Goal: Transaction & Acquisition: Book appointment/travel/reservation

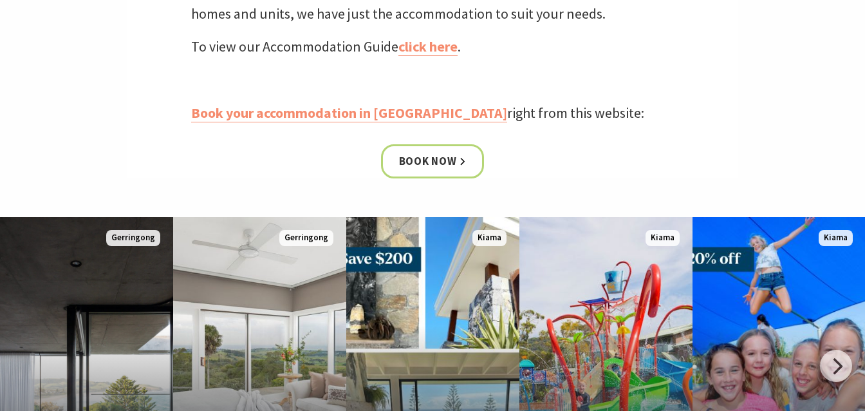
scroll to position [608, 0]
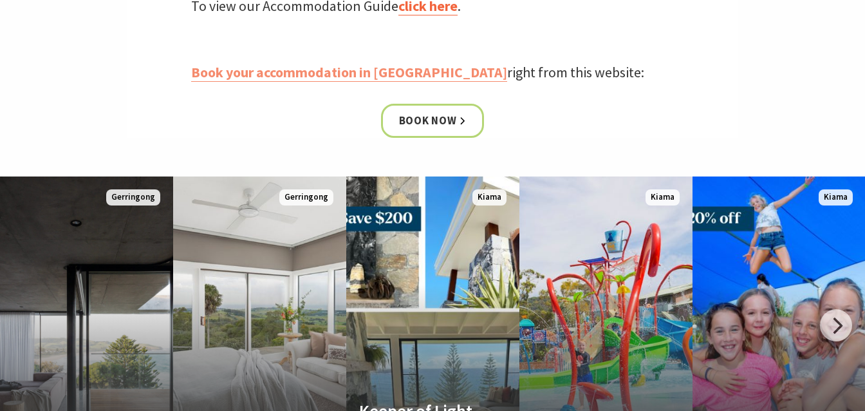
click at [425, 6] on link "click here" at bounding box center [427, 6] width 59 height 19
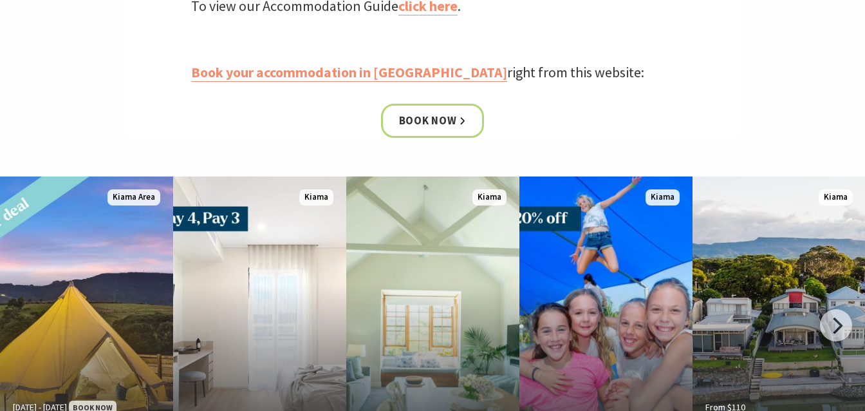
scroll to position [608, 0]
click at [211, 71] on link "Book your accommodation in Kiama" at bounding box center [349, 72] width 316 height 19
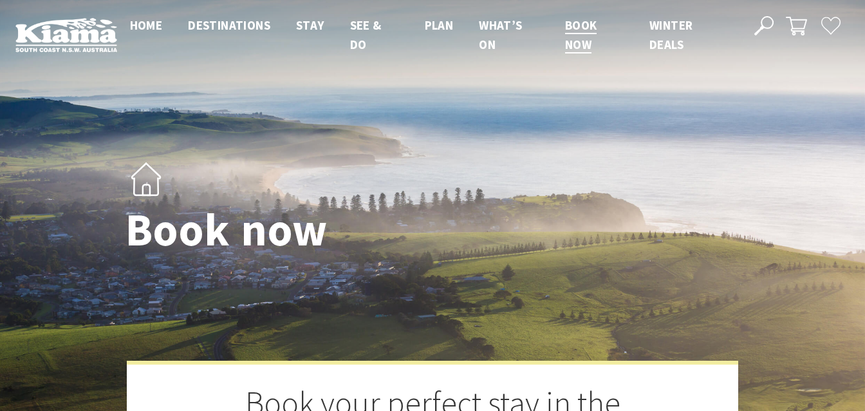
select select "3"
select select "2"
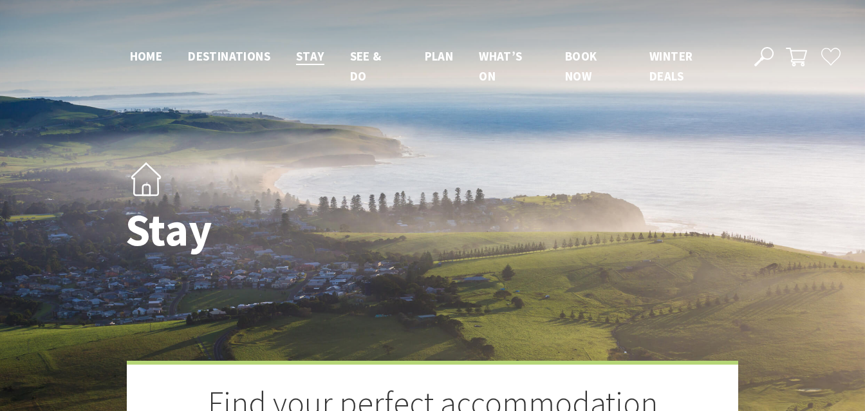
scroll to position [608, 0]
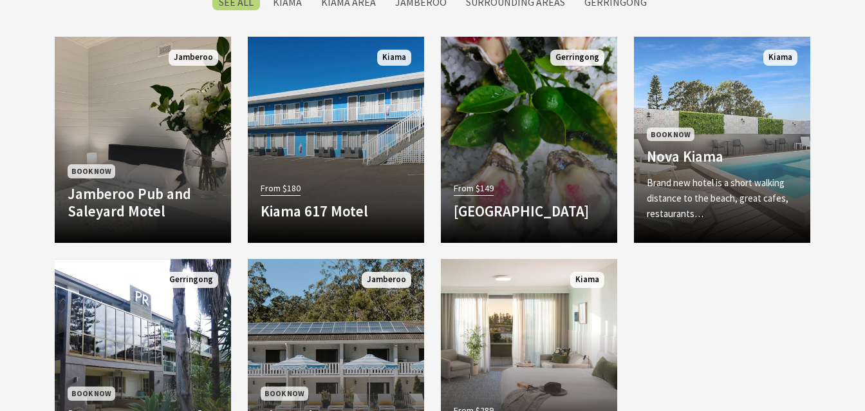
scroll to position [1081, 0]
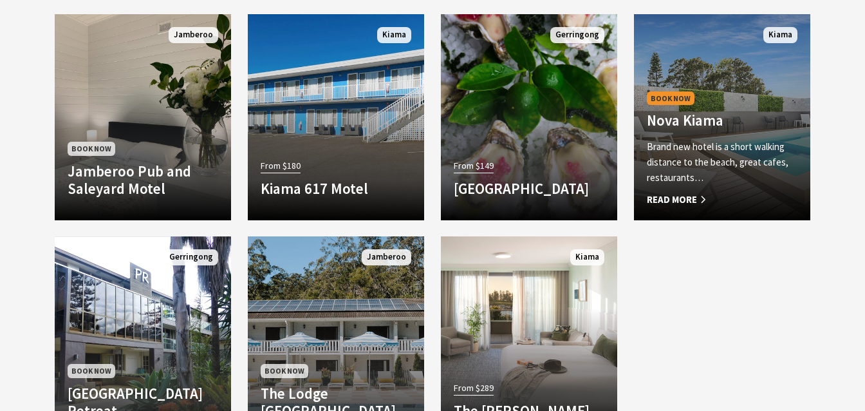
click at [663, 96] on span "Book Now" at bounding box center [671, 98] width 48 height 14
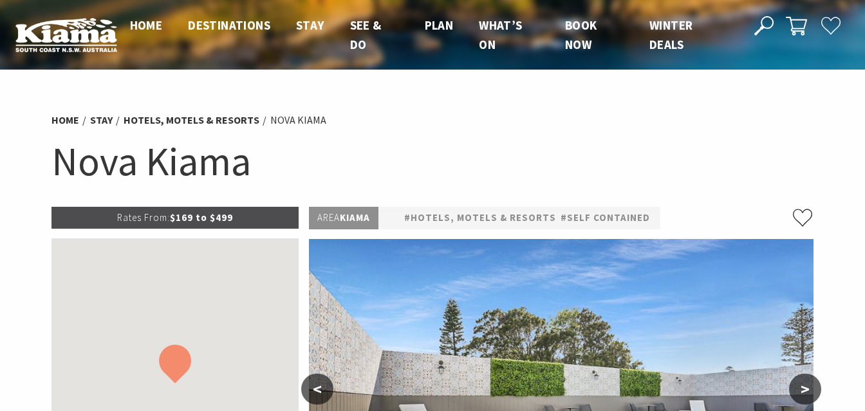
select select "3"
select select "2"
